Goal: Communication & Community: Answer question/provide support

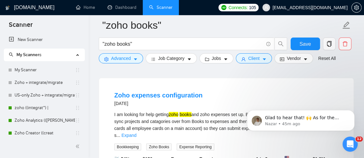
scroll to position [55, 0]
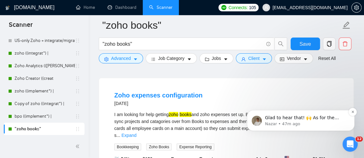
click at [299, 122] on p "Nazar • 47m ago" at bounding box center [306, 124] width 82 height 6
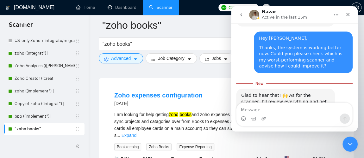
scroll to position [348, 0]
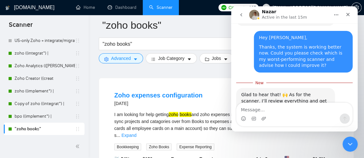
click at [277, 109] on textarea "Message…" at bounding box center [294, 108] width 116 height 11
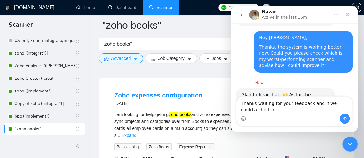
scroll to position [355, 0]
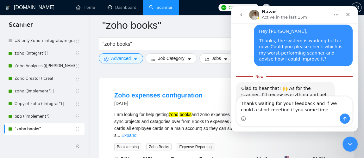
click at [281, 111] on textarea "Thanks waiting for your feedback and if we could a short meeting if you some ti…" at bounding box center [294, 105] width 116 height 17
click at [327, 114] on div "Intercom messenger" at bounding box center [294, 119] width 116 height 10
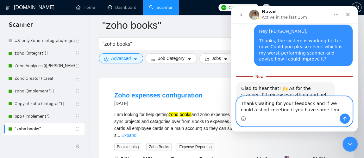
click at [319, 103] on textarea "Thanks waiting for your feedback and if we could a short meeting if you have so…" at bounding box center [294, 105] width 116 height 17
click at [315, 111] on textarea "Thanks waiting for your feedback and if we could a short meeting if you have so…" at bounding box center [294, 105] width 116 height 17
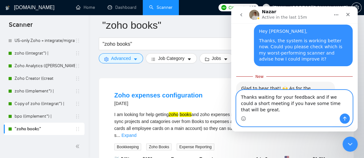
drag, startPoint x: 349, startPoint y: 110, endPoint x: 232, endPoint y: 91, distance: 119.2
click at [232, 91] on div "Ask us anything, or share your feedback. Mariia from [DOMAIN_NAME] Earn Free Gi…" at bounding box center [294, 77] width 127 height 108
paste textarea ". I’ll be waiting for your feedback, and if you have some time, a short meeting…"
type textarea "Thanks. I’ll be waiting for your feedback, and if you have some time, a short m…"
click at [346, 118] on icon "Send a message…" at bounding box center [344, 118] width 5 height 5
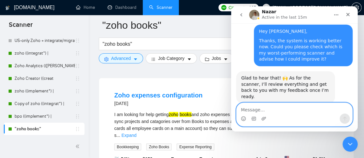
scroll to position [377, 0]
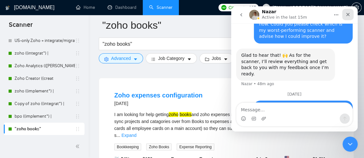
click at [350, 18] on div "Close" at bounding box center [347, 14] width 11 height 11
